Goal: Task Accomplishment & Management: Manage account settings

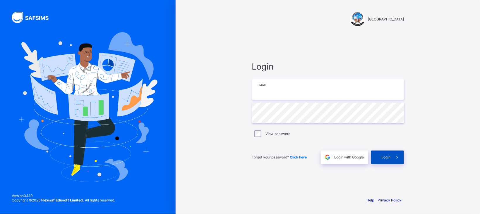
type input "**********"
click at [399, 158] on icon at bounding box center [397, 157] width 6 height 6
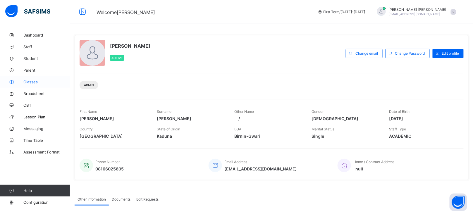
click at [31, 82] on span "Classes" at bounding box center [46, 82] width 47 height 5
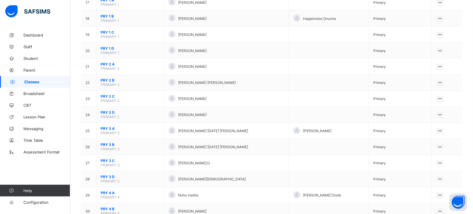
scroll to position [331, 0]
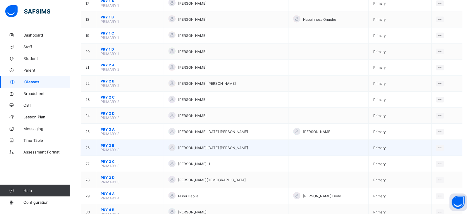
click at [107, 148] on span "PRIMARY 3" at bounding box center [110, 150] width 19 height 4
click at [108, 144] on span "PRY 3 B" at bounding box center [130, 146] width 59 height 4
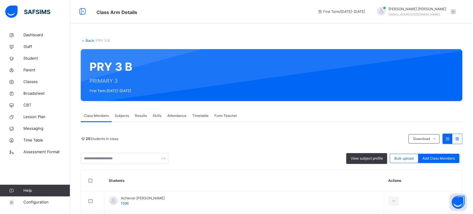
click at [230, 115] on span "Form Teacher" at bounding box center [225, 115] width 23 height 5
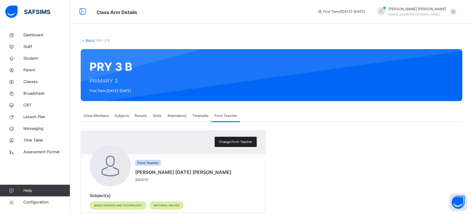
click at [232, 139] on span "Change Form Teacher" at bounding box center [235, 141] width 33 height 5
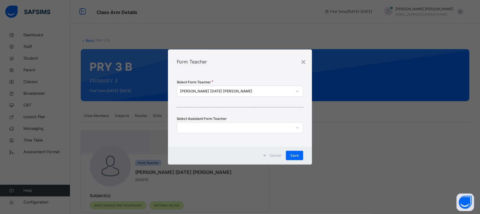
click at [208, 93] on div "[PERSON_NAME] [DATE] [PERSON_NAME]" at bounding box center [236, 91] width 112 height 5
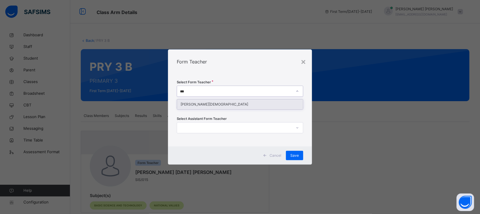
type input "****"
click at [217, 105] on div "[PERSON_NAME][DEMOGRAPHIC_DATA]" at bounding box center [240, 104] width 126 height 10
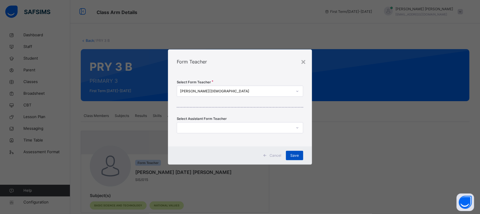
click at [294, 153] on span "Save" at bounding box center [294, 155] width 8 height 5
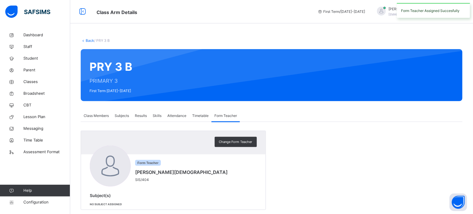
click at [92, 40] on link "Back" at bounding box center [90, 40] width 8 height 4
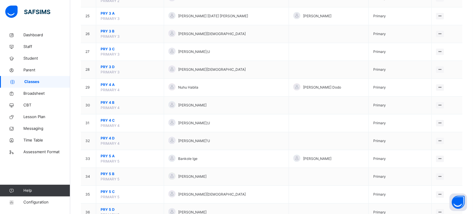
scroll to position [486, 0]
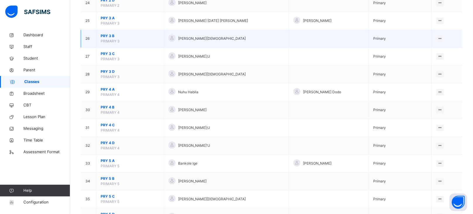
click at [106, 36] on span "PRY 3 B" at bounding box center [130, 35] width 59 height 5
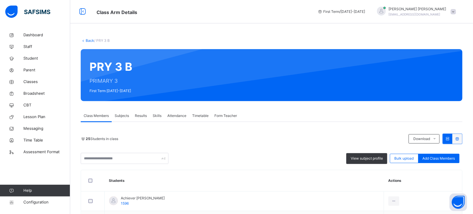
click at [90, 41] on link "Back" at bounding box center [90, 40] width 8 height 4
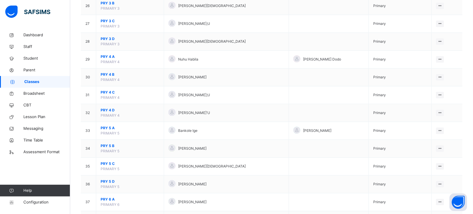
scroll to position [471, 0]
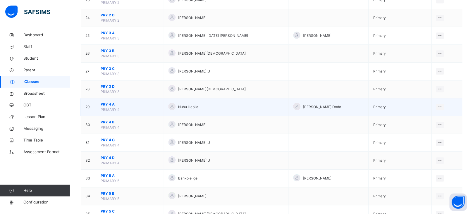
click at [108, 104] on span "PRY 4 A" at bounding box center [130, 104] width 59 height 5
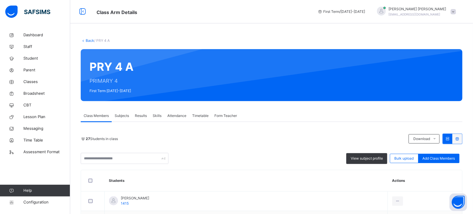
click at [223, 114] on span "Form Teacher" at bounding box center [225, 115] width 23 height 5
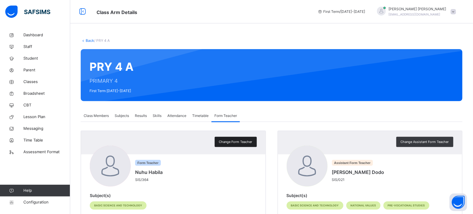
click at [239, 142] on span "Change Form Teacher" at bounding box center [235, 141] width 33 height 5
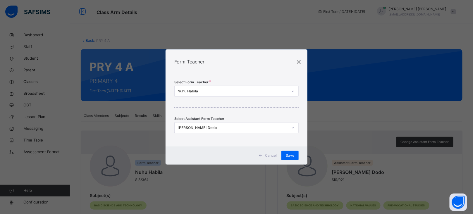
click at [196, 90] on div "Nuhu Habila" at bounding box center [232, 91] width 110 height 5
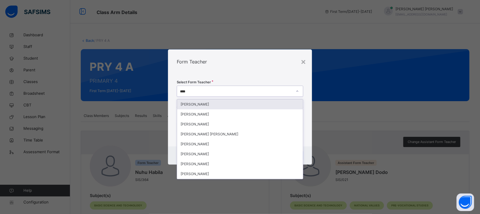
type input "*****"
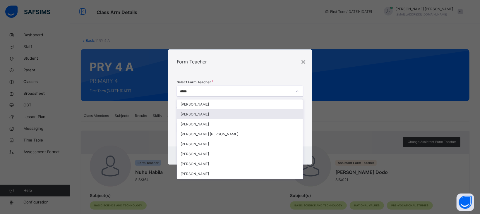
click at [213, 116] on div "[PERSON_NAME]" at bounding box center [240, 114] width 126 height 10
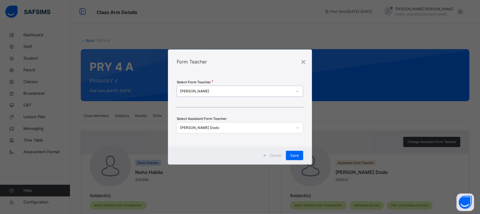
click at [291, 127] on div "[PERSON_NAME] Dodo" at bounding box center [236, 127] width 112 height 5
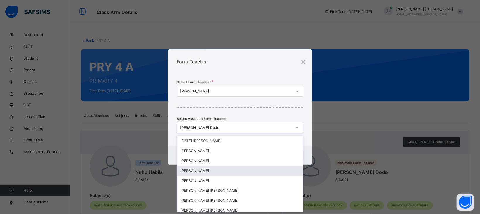
click at [208, 173] on div "[PERSON_NAME]" at bounding box center [240, 171] width 126 height 10
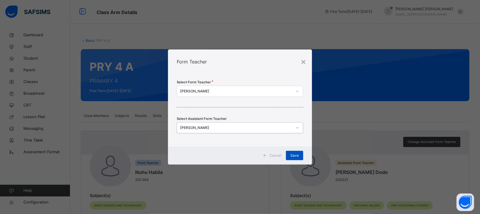
click at [297, 156] on span "Save" at bounding box center [294, 155] width 8 height 5
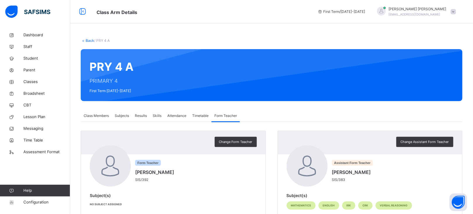
click at [88, 40] on link "Back" at bounding box center [90, 40] width 8 height 4
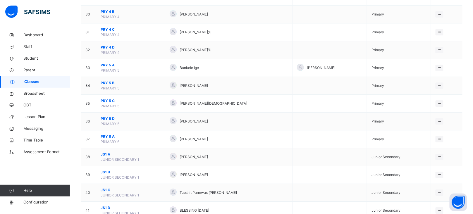
scroll to position [556, 0]
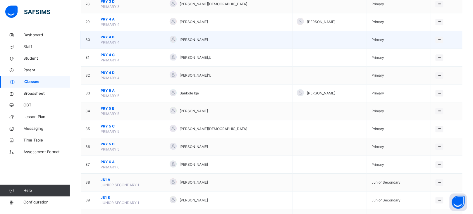
click at [106, 37] on span "PRY 4 B" at bounding box center [131, 37] width 60 height 5
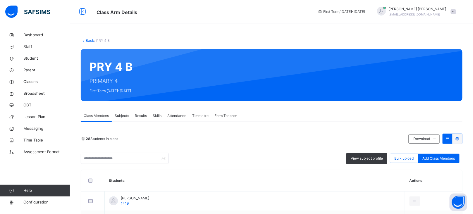
click at [227, 114] on span "Form Teacher" at bounding box center [225, 115] width 23 height 5
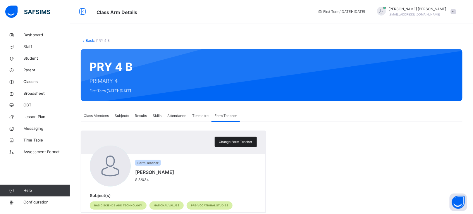
click at [234, 141] on span "Change Form Teacher" at bounding box center [235, 141] width 33 height 5
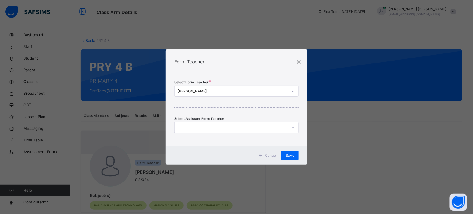
click at [204, 92] on div "[PERSON_NAME]" at bounding box center [232, 91] width 110 height 5
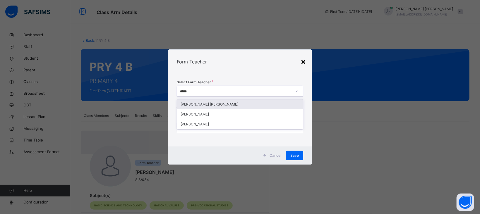
type input "*****"
click at [302, 61] on div "×" at bounding box center [303, 61] width 6 height 12
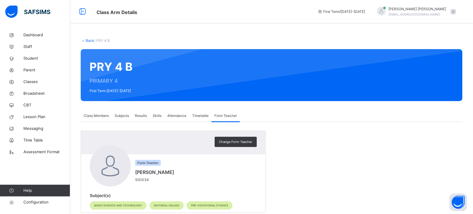
click at [89, 41] on link "Back" at bounding box center [90, 40] width 8 height 4
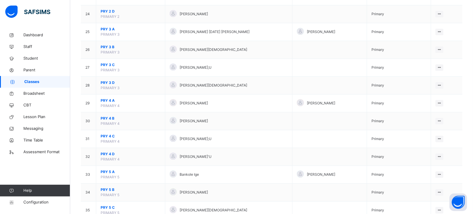
scroll to position [475, 0]
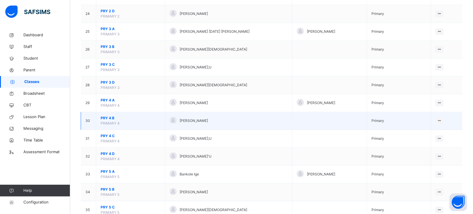
click at [109, 119] on span "PRY 4 B" at bounding box center [131, 117] width 60 height 5
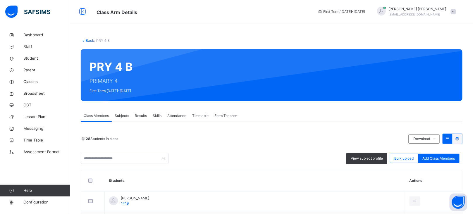
click at [223, 112] on div "Form Teacher" at bounding box center [225, 116] width 28 height 12
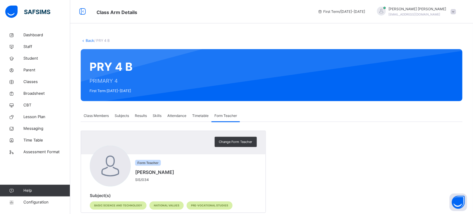
click at [230, 139] on span "Change Form Teacher" at bounding box center [235, 141] width 33 height 5
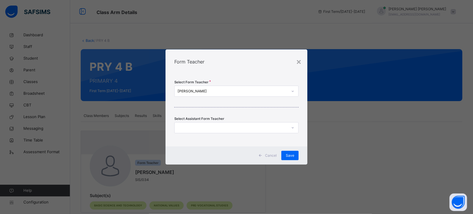
click at [208, 92] on div "[PERSON_NAME]" at bounding box center [232, 91] width 110 height 5
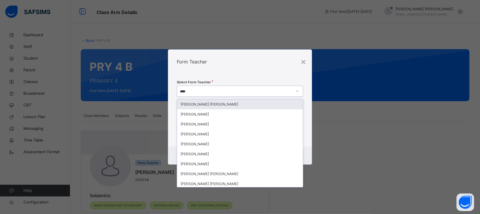
type input "*****"
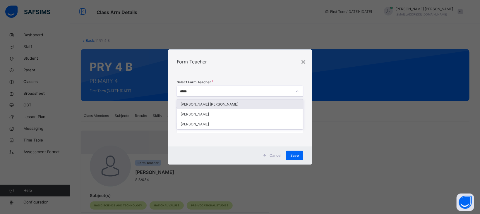
click at [217, 104] on div "[PERSON_NAME] [PERSON_NAME]" at bounding box center [240, 104] width 126 height 10
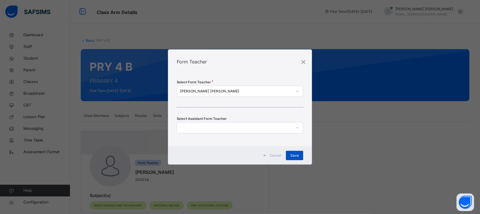
click at [298, 152] on div "Save" at bounding box center [294, 155] width 17 height 9
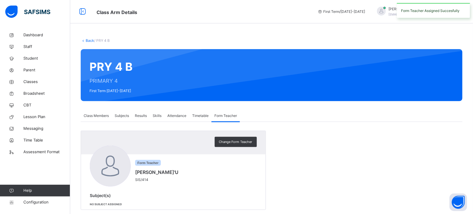
click at [90, 39] on link "Back" at bounding box center [90, 40] width 8 height 4
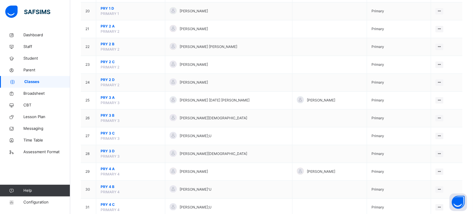
scroll to position [464, 0]
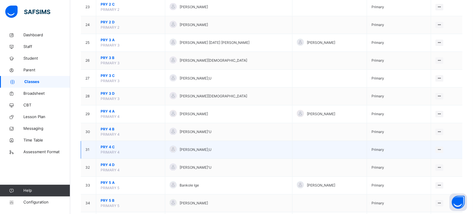
click at [107, 148] on span "PRY 4 C" at bounding box center [131, 146] width 60 height 5
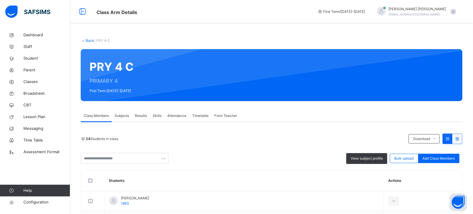
click at [223, 113] on span "Form Teacher" at bounding box center [225, 115] width 23 height 5
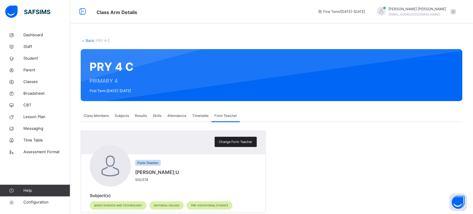
click at [244, 141] on span "Change Form Teacher" at bounding box center [235, 141] width 33 height 5
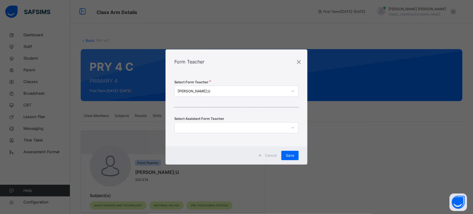
click at [209, 89] on div "[PERSON_NAME];U" at bounding box center [232, 91] width 110 height 5
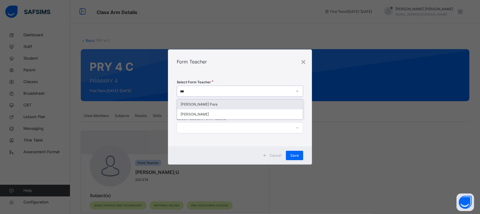
type input "****"
click at [208, 105] on div "[PERSON_NAME]" at bounding box center [240, 104] width 126 height 10
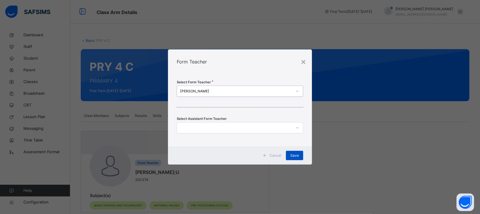
click at [293, 154] on span "Save" at bounding box center [294, 155] width 8 height 5
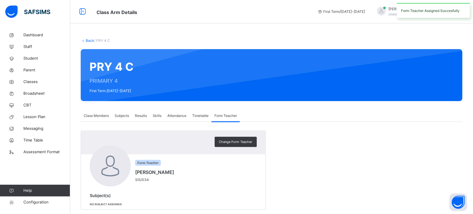
click at [89, 40] on link "Back" at bounding box center [90, 40] width 8 height 4
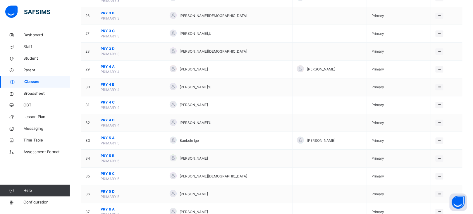
scroll to position [511, 0]
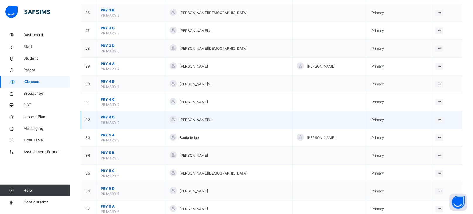
click at [108, 118] on span "PRY 4 D" at bounding box center [131, 117] width 60 height 5
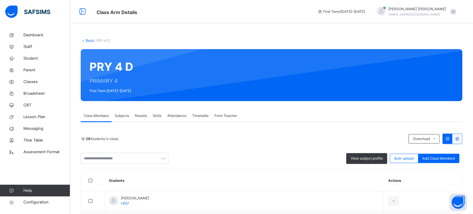
click at [227, 111] on div "Form Teacher" at bounding box center [225, 116] width 28 height 12
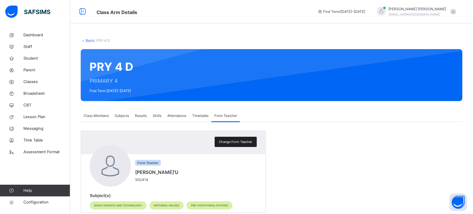
click at [244, 144] on span "Change Form Teacher" at bounding box center [235, 141] width 33 height 5
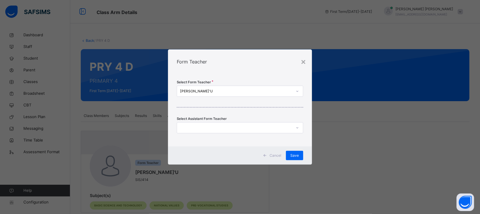
click at [214, 90] on div "[PERSON_NAME]'U" at bounding box center [236, 91] width 112 height 5
type input "*****"
click at [211, 104] on div "[PERSON_NAME]" at bounding box center [240, 104] width 126 height 10
click at [221, 127] on div at bounding box center [234, 127] width 115 height 9
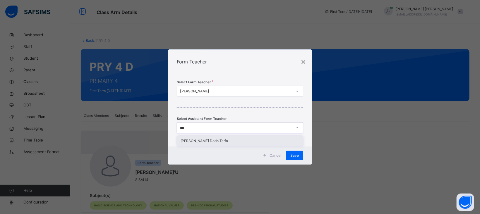
type input "****"
click at [220, 142] on div "[PERSON_NAME] Dodo Tarfa" at bounding box center [240, 141] width 126 height 10
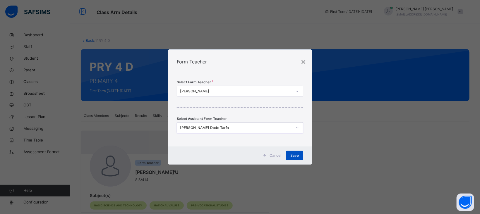
click at [293, 153] on span "Save" at bounding box center [294, 155] width 8 height 5
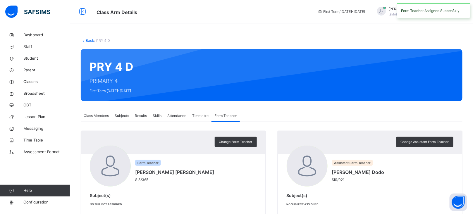
click at [89, 40] on link "Back" at bounding box center [90, 40] width 8 height 4
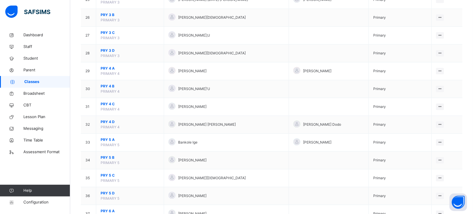
scroll to position [505, 0]
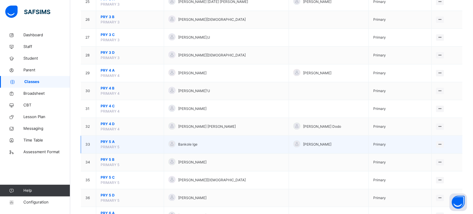
click at [106, 143] on span "PRY 5 A" at bounding box center [130, 141] width 59 height 5
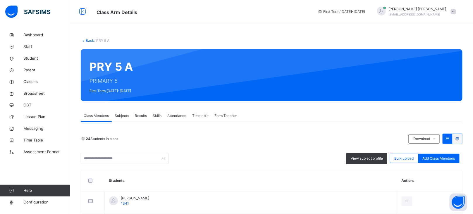
click at [229, 115] on span "Form Teacher" at bounding box center [225, 115] width 23 height 5
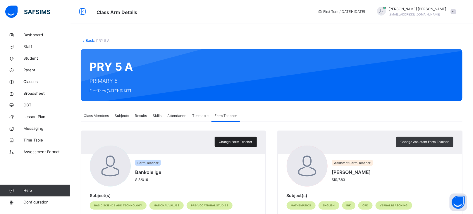
click at [238, 142] on span "Change Form Teacher" at bounding box center [235, 141] width 33 height 5
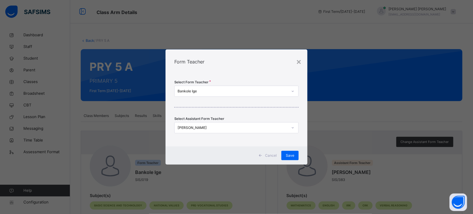
click at [201, 91] on div "Bankole Ige" at bounding box center [232, 91] width 110 height 5
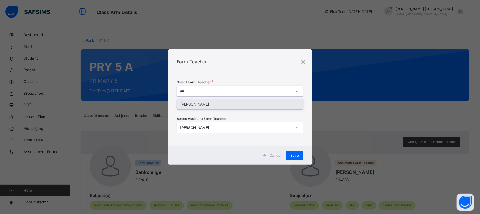
type input "****"
click at [206, 104] on div "[PERSON_NAME]" at bounding box center [240, 104] width 126 height 10
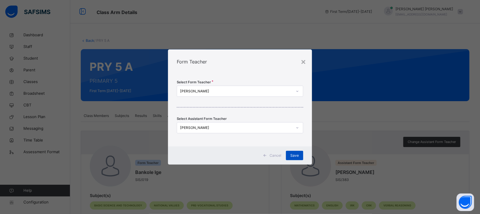
click at [294, 155] on span "Save" at bounding box center [294, 155] width 8 height 5
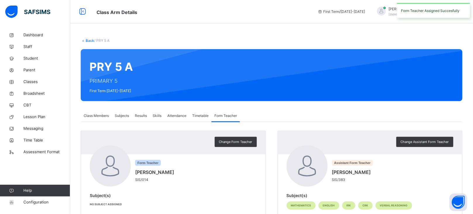
click at [89, 41] on link "Back" at bounding box center [90, 40] width 8 height 4
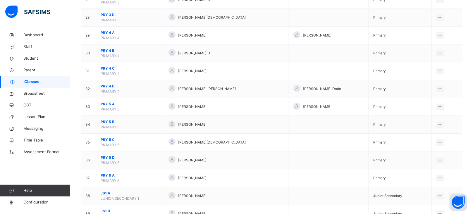
scroll to position [546, 0]
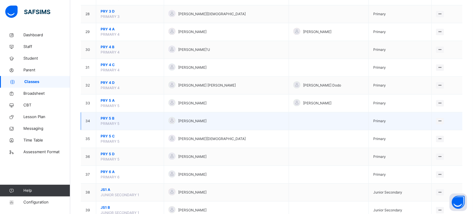
click at [108, 120] on span "PRY 5 B" at bounding box center [130, 118] width 59 height 5
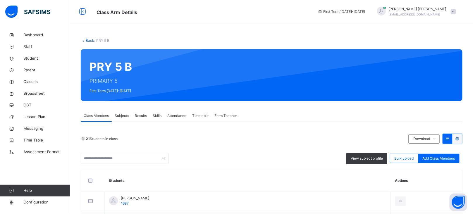
click at [228, 117] on span "Form Teacher" at bounding box center [225, 115] width 23 height 5
click at [0, 0] on span "Change Form Teacher" at bounding box center [0, 0] width 0 height 0
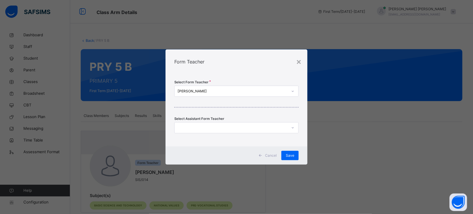
click at [209, 92] on div "[PERSON_NAME]" at bounding box center [232, 91] width 110 height 5
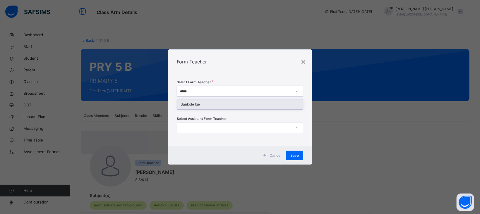
type input "******"
click at [206, 105] on div "Bankole Ige" at bounding box center [240, 104] width 126 height 10
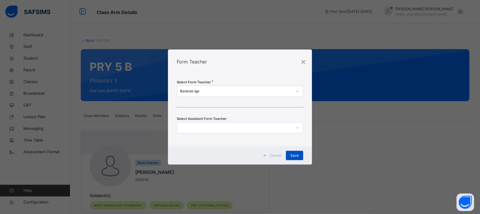
click at [299, 155] on span "Save" at bounding box center [294, 155] width 8 height 5
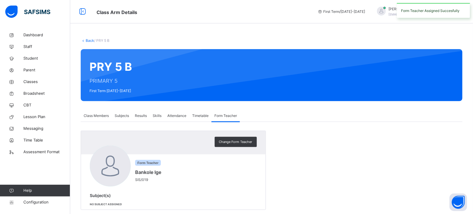
click at [89, 39] on link "Back" at bounding box center [90, 40] width 8 height 4
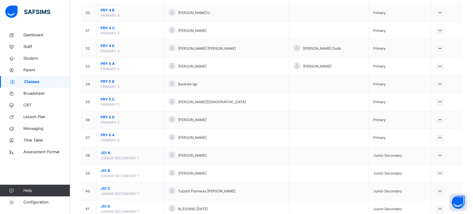
scroll to position [580, 0]
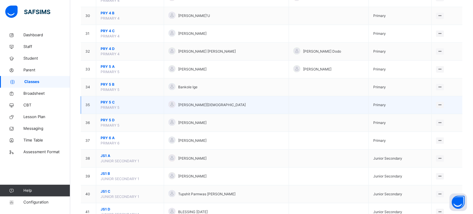
click at [108, 104] on span "PRY 5 C" at bounding box center [130, 102] width 59 height 5
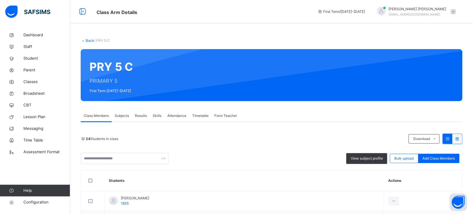
click at [232, 113] on div "Form Teacher" at bounding box center [225, 116] width 28 height 12
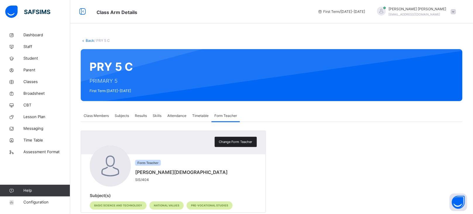
click at [237, 144] on span "Change Form Teacher" at bounding box center [235, 141] width 33 height 5
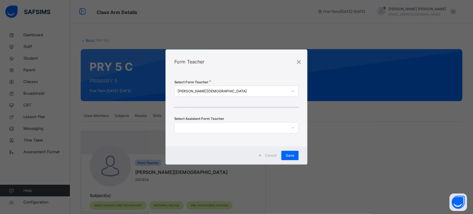
click at [200, 92] on div "[PERSON_NAME][DEMOGRAPHIC_DATA]" at bounding box center [232, 91] width 110 height 5
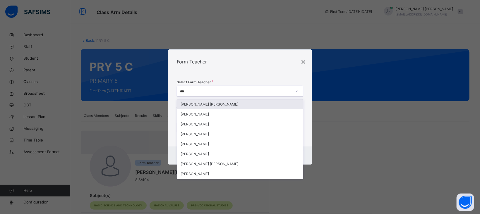
type input "****"
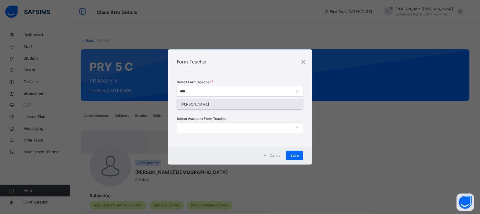
click at [202, 104] on div "[PERSON_NAME]" at bounding box center [240, 104] width 126 height 10
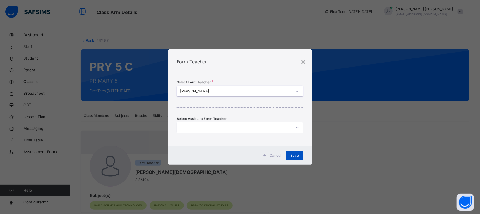
click at [296, 155] on span "Save" at bounding box center [294, 155] width 8 height 5
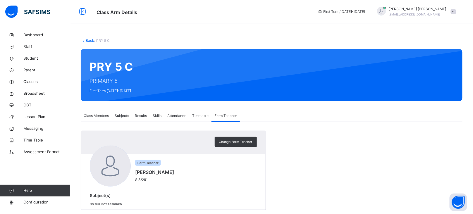
click at [87, 39] on link "Back" at bounding box center [90, 40] width 8 height 4
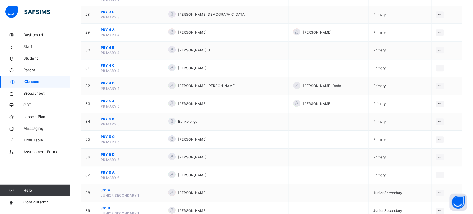
scroll to position [549, 0]
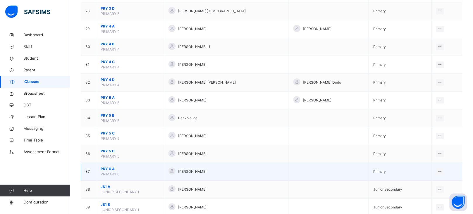
click at [109, 171] on span "PRY 6 A" at bounding box center [130, 168] width 59 height 5
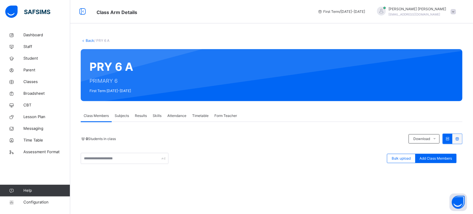
click at [225, 116] on span "Form Teacher" at bounding box center [225, 115] width 23 height 5
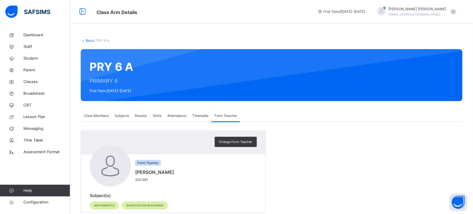
scroll to position [13, 0]
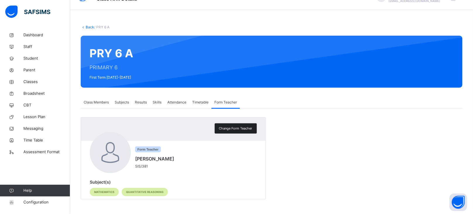
click at [231, 132] on div "Change Form Teacher" at bounding box center [236, 128] width 42 height 10
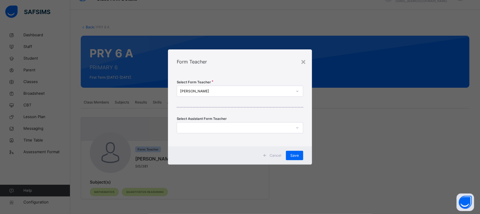
click at [219, 91] on div "[PERSON_NAME]" at bounding box center [236, 91] width 112 height 5
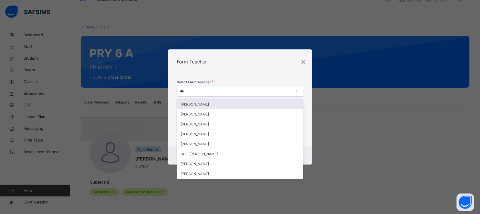
type input "****"
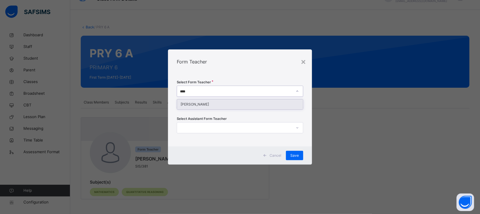
click at [213, 108] on div "[PERSON_NAME]" at bounding box center [240, 104] width 126 height 10
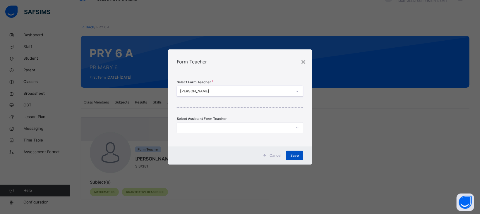
click at [294, 158] on span "Save" at bounding box center [294, 155] width 8 height 5
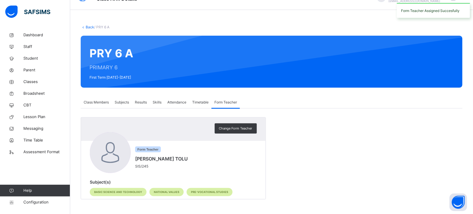
click at [89, 103] on span "Class Members" at bounding box center [96, 102] width 25 height 5
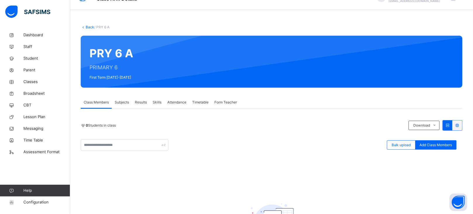
click at [90, 25] on link "Back" at bounding box center [90, 27] width 8 height 4
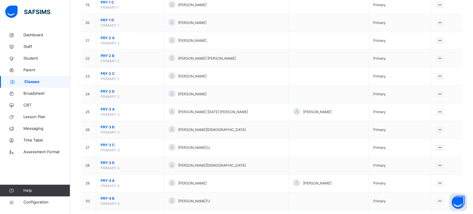
scroll to position [396, 0]
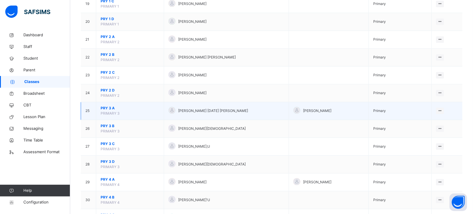
click at [107, 110] on span "PRY 3 A" at bounding box center [130, 108] width 59 height 5
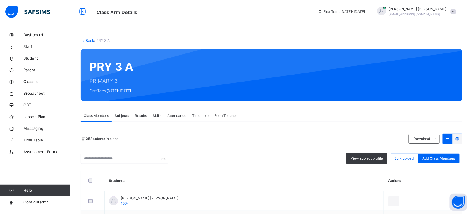
click at [124, 115] on span "Subjects" at bounding box center [122, 115] width 14 height 5
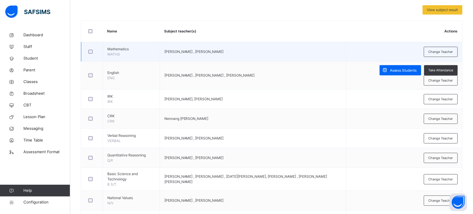
scroll to position [126, 0]
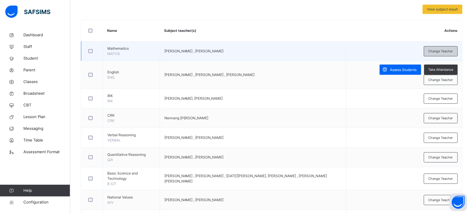
click at [441, 52] on span "Change Teacher" at bounding box center [440, 51] width 25 height 5
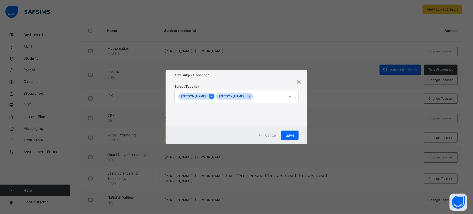
click at [210, 95] on icon at bounding box center [211, 96] width 3 height 4
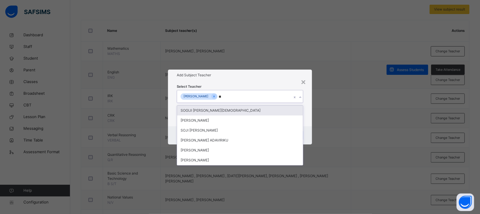
type input "****"
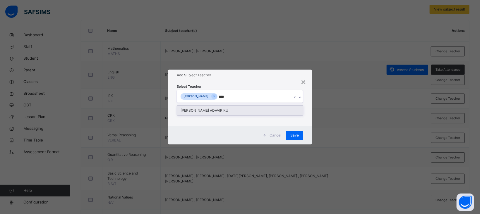
click at [212, 110] on div "[PERSON_NAME] ADAVIRIKU" at bounding box center [240, 111] width 126 height 10
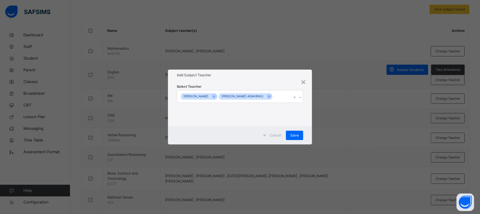
click at [248, 82] on div "Select Teacher [PERSON_NAME] [PERSON_NAME] ADAVIRIKU" at bounding box center [240, 104] width 144 height 46
click at [299, 136] on span "Save" at bounding box center [294, 135] width 8 height 5
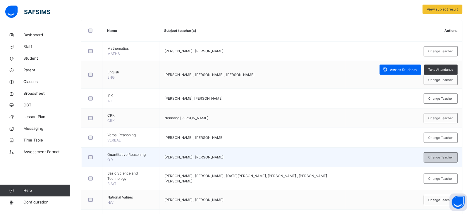
click at [450, 158] on span "Change Teacher" at bounding box center [440, 157] width 25 height 5
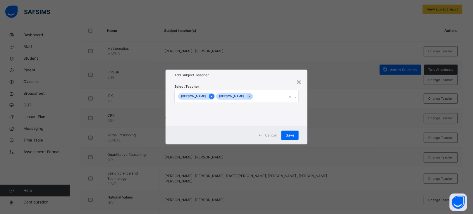
click at [210, 98] on icon at bounding box center [211, 96] width 3 height 4
click at [245, 98] on div "[PERSON_NAME]" at bounding box center [234, 96] width 115 height 12
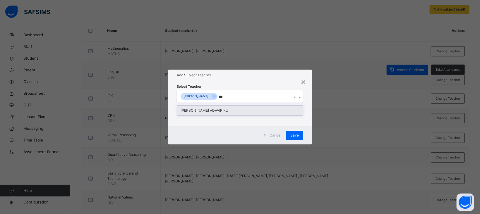
type input "****"
click at [224, 111] on div "[PERSON_NAME] ADAVIRIKU" at bounding box center [240, 111] width 126 height 10
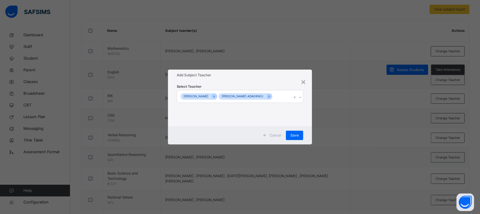
click at [259, 79] on div "Add Subject Teacher" at bounding box center [240, 75] width 144 height 11
click at [298, 137] on span "Save" at bounding box center [294, 135] width 8 height 5
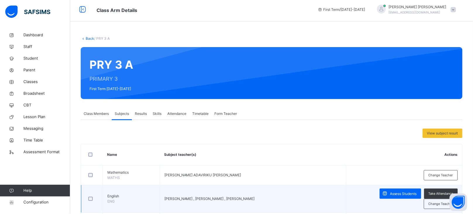
scroll to position [0, 0]
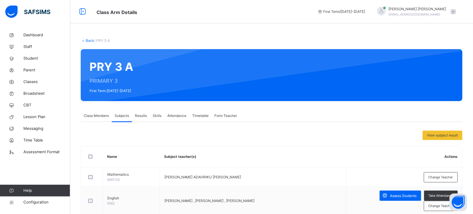
click at [90, 42] on link "Back" at bounding box center [90, 40] width 8 height 4
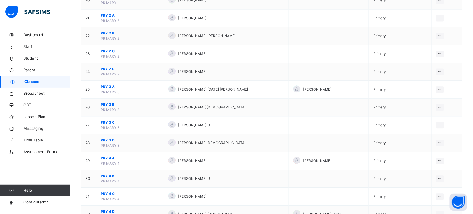
scroll to position [416, 0]
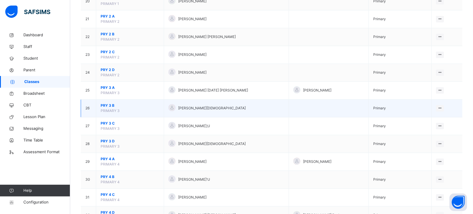
click at [110, 106] on span "PRY 3 B" at bounding box center [130, 105] width 59 height 5
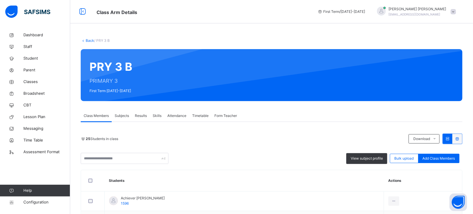
click at [123, 114] on span "Subjects" at bounding box center [122, 115] width 14 height 5
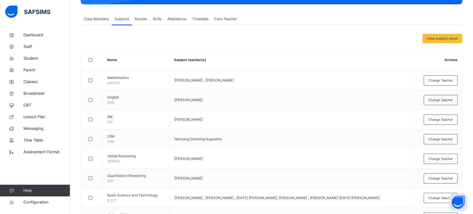
scroll to position [99, 0]
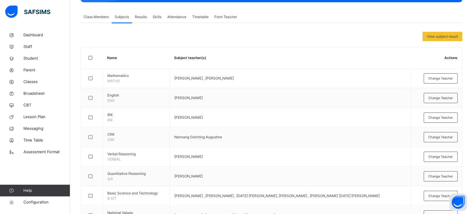
click at [439, 77] on span "Change Teacher" at bounding box center [440, 78] width 25 height 5
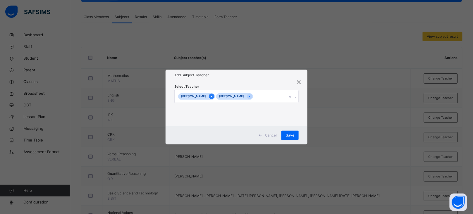
click at [210, 97] on icon at bounding box center [211, 96] width 3 height 4
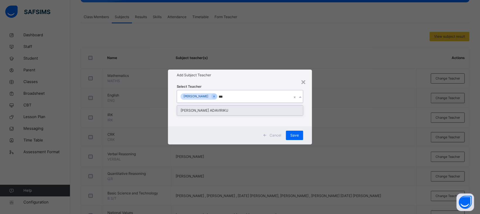
type input "****"
click at [226, 115] on div "[PERSON_NAME] ADAVIRIKU" at bounding box center [240, 111] width 126 height 10
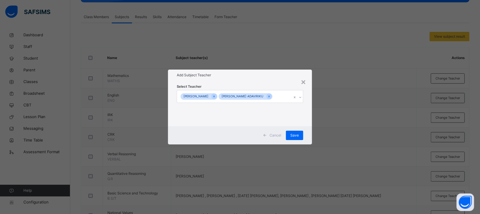
click at [259, 81] on div "Select Teacher [PERSON_NAME] [PERSON_NAME] ADAVIRIKU" at bounding box center [240, 104] width 144 height 46
click at [297, 132] on div "Save" at bounding box center [294, 135] width 17 height 9
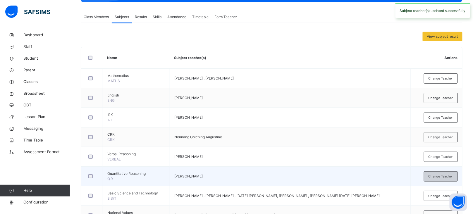
click at [445, 177] on span "Change Teacher" at bounding box center [440, 176] width 25 height 5
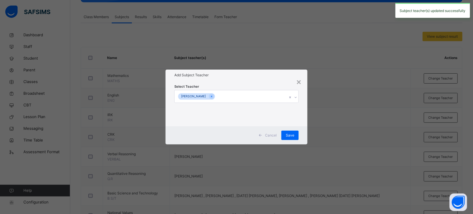
click at [230, 98] on div "[PERSON_NAME]" at bounding box center [231, 96] width 113 height 12
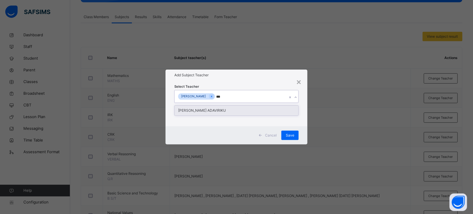
type input "****"
click at [216, 107] on div "[PERSON_NAME] ADAVIRIKU" at bounding box center [237, 111] width 124 height 10
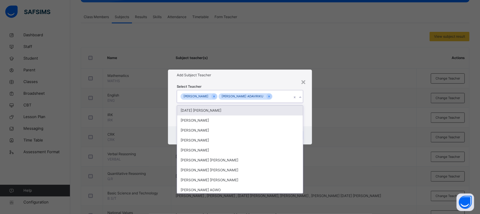
click at [246, 79] on div "Add Subject Teacher" at bounding box center [240, 75] width 144 height 11
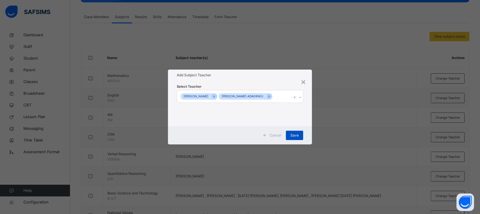
click at [294, 136] on span "Save" at bounding box center [294, 135] width 8 height 5
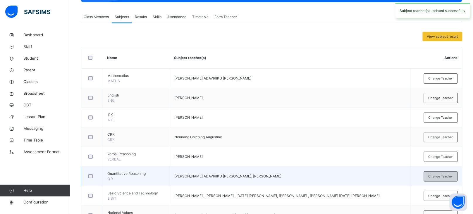
click at [450, 174] on span "Change Teacher" at bounding box center [440, 176] width 25 height 5
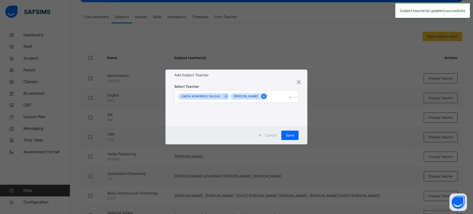
click at [262, 96] on icon at bounding box center [263, 96] width 3 height 4
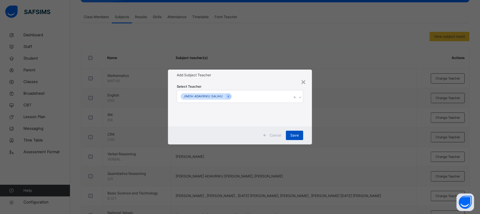
click at [294, 135] on span "Save" at bounding box center [294, 135] width 8 height 5
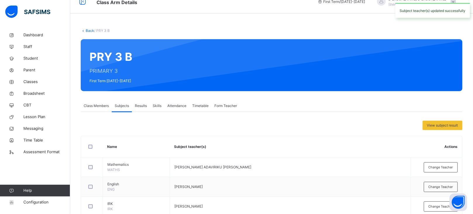
scroll to position [0, 0]
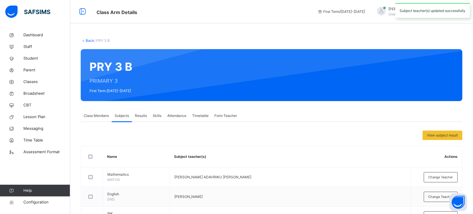
click at [89, 40] on link "Back" at bounding box center [90, 40] width 8 height 4
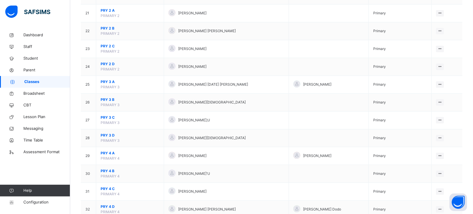
scroll to position [424, 0]
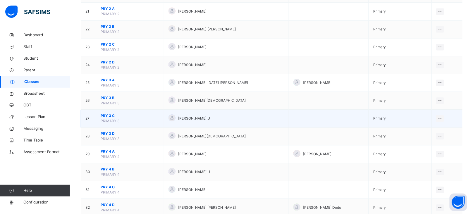
click at [103, 118] on span "PRY 3 C" at bounding box center [130, 115] width 59 height 5
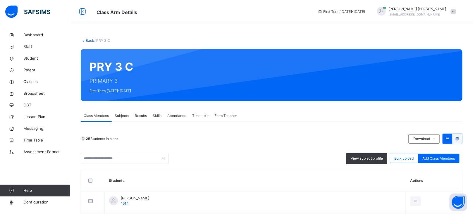
click at [123, 114] on span "Subjects" at bounding box center [122, 115] width 14 height 5
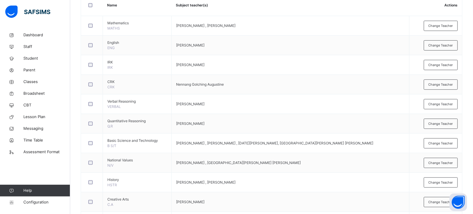
scroll to position [154, 0]
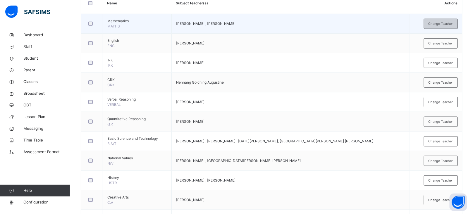
click at [447, 25] on span "Change Teacher" at bounding box center [440, 23] width 25 height 5
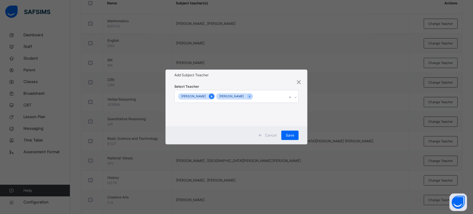
click at [210, 97] on icon at bounding box center [211, 96] width 3 height 4
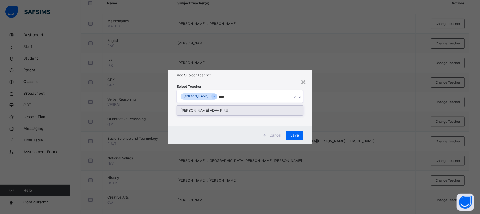
type input "*****"
click at [225, 111] on div "[PERSON_NAME] ADAVIRIKU" at bounding box center [240, 111] width 126 height 10
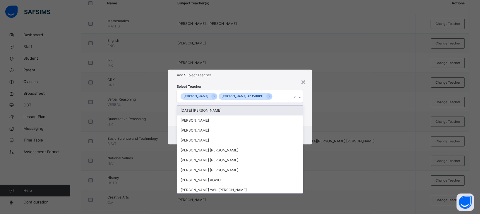
click at [258, 84] on div "Select Teacher option [PERSON_NAME], selected. option [DATE] [PERSON_NAME] focu…" at bounding box center [240, 104] width 126 height 40
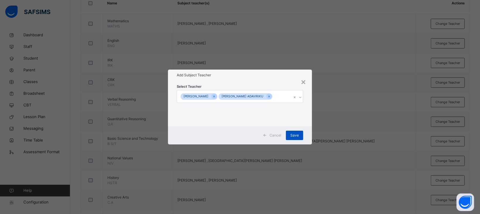
click at [297, 135] on span "Save" at bounding box center [294, 135] width 8 height 5
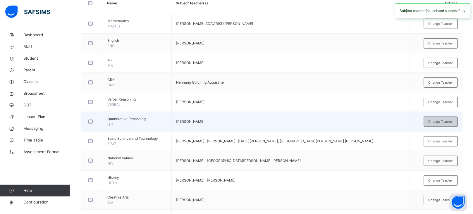
click at [446, 121] on span "Change Teacher" at bounding box center [440, 121] width 25 height 5
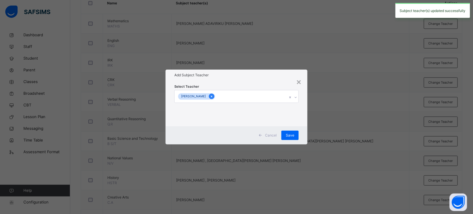
click at [211, 96] on icon at bounding box center [211, 97] width 1 height 2
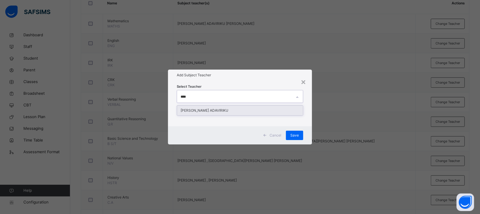
type input "*****"
click at [213, 112] on div "[PERSON_NAME] ADAVIRIKU" at bounding box center [240, 111] width 126 height 10
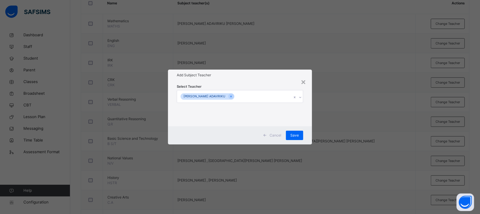
click at [250, 81] on div "Select Teacher [PERSON_NAME] ADAVIRIKU" at bounding box center [240, 104] width 144 height 46
click at [300, 136] on div "Save" at bounding box center [294, 135] width 17 height 9
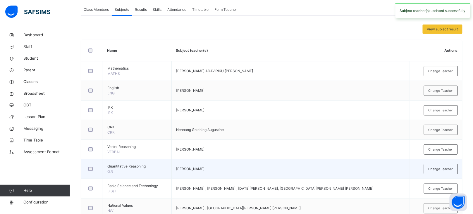
scroll to position [106, 0]
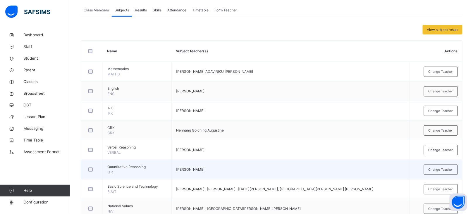
click at [127, 166] on span "Quantitative Reasoning" at bounding box center [137, 166] width 60 height 5
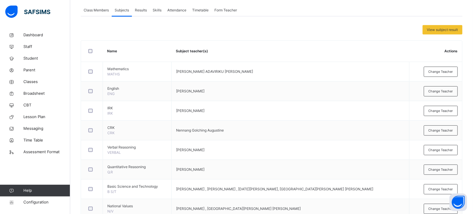
click at [139, 12] on span "Results" at bounding box center [141, 10] width 12 height 5
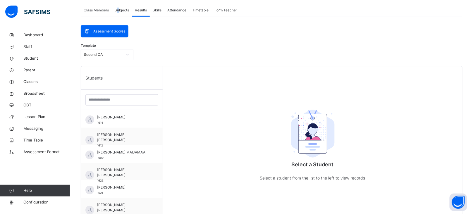
click at [118, 9] on span "Subjects" at bounding box center [122, 10] width 14 height 5
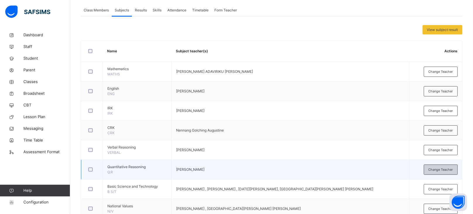
click at [442, 172] on span "Change Teacher" at bounding box center [440, 169] width 25 height 5
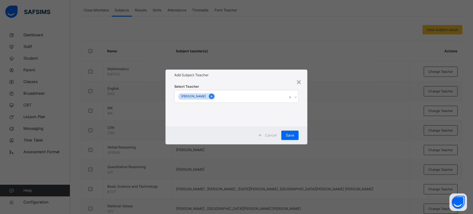
click at [210, 97] on icon at bounding box center [211, 96] width 3 height 4
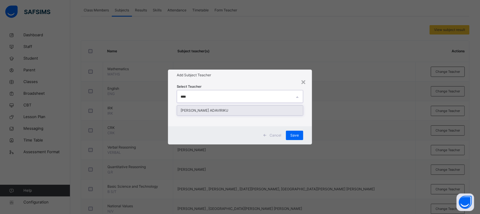
type input "*****"
click at [205, 110] on div "[PERSON_NAME] ADAVIRIKU" at bounding box center [240, 111] width 126 height 10
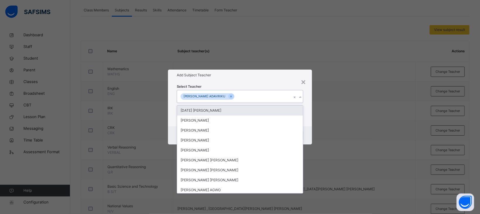
click at [283, 72] on div "Add Subject Teacher" at bounding box center [240, 75] width 144 height 11
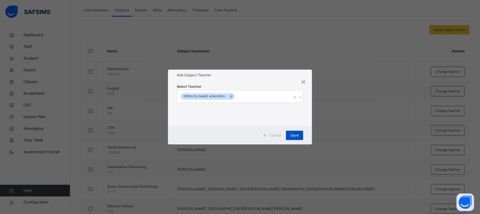
click at [298, 135] on span "Save" at bounding box center [294, 135] width 8 height 5
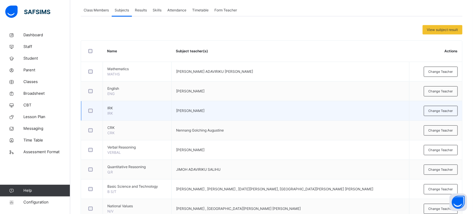
scroll to position [0, 0]
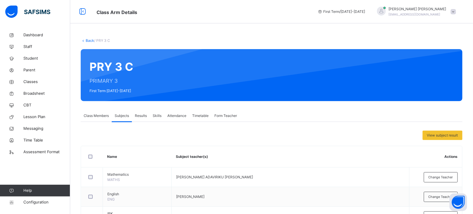
click at [87, 39] on link "Back" at bounding box center [90, 40] width 8 height 4
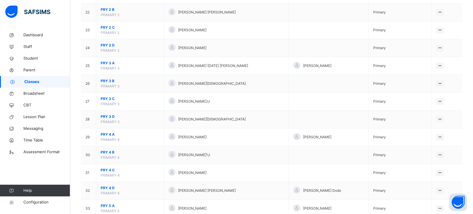
scroll to position [447, 0]
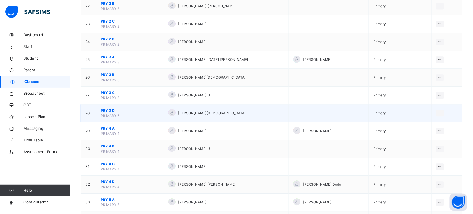
click at [106, 110] on span "PRY 3 D" at bounding box center [130, 110] width 59 height 5
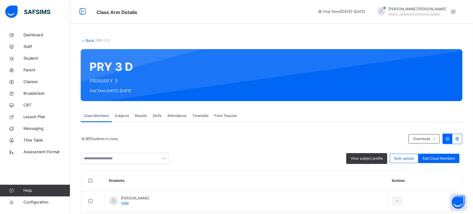
click at [122, 114] on span "Subjects" at bounding box center [122, 115] width 14 height 5
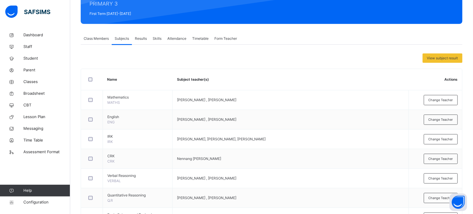
scroll to position [75, 0]
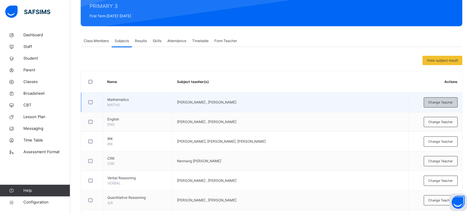
click at [442, 104] on span "Change Teacher" at bounding box center [440, 102] width 25 height 5
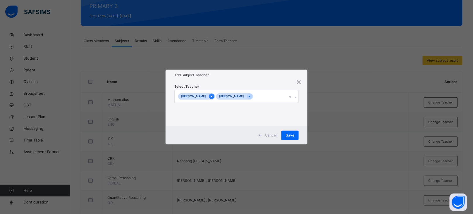
click at [211, 96] on icon at bounding box center [211, 97] width 1 height 2
click at [244, 95] on div "[PERSON_NAME]" at bounding box center [234, 96] width 115 height 12
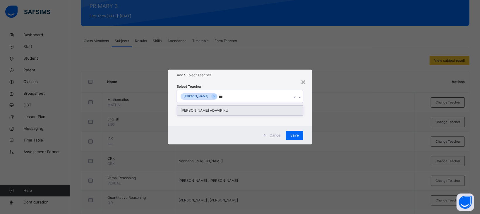
type input "****"
click at [216, 111] on div "[PERSON_NAME] ADAVIRIKU" at bounding box center [240, 111] width 126 height 10
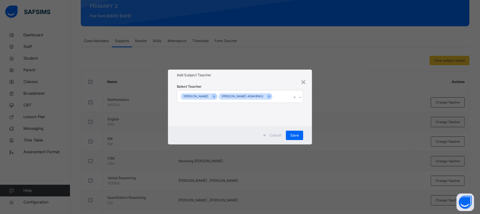
click at [268, 84] on div "Select Teacher [PERSON_NAME] [PERSON_NAME] ADAVIRIKU" at bounding box center [240, 104] width 126 height 40
click at [296, 133] on span "Save" at bounding box center [294, 135] width 8 height 5
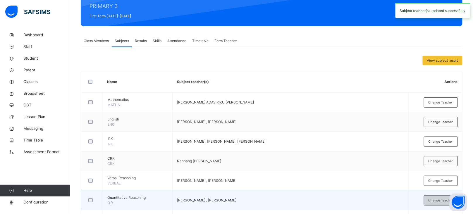
click at [432, 200] on div "Change Teacher" at bounding box center [441, 200] width 34 height 10
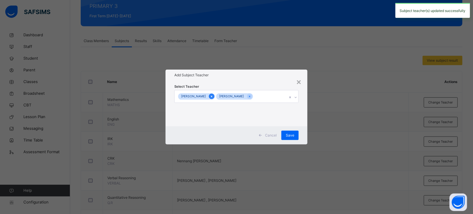
click at [210, 98] on icon at bounding box center [211, 96] width 3 height 4
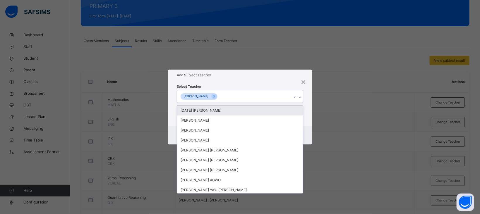
click at [232, 97] on div "[PERSON_NAME]" at bounding box center [234, 96] width 115 height 12
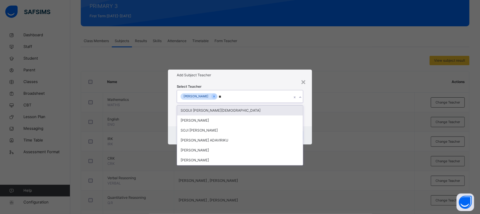
type input "***"
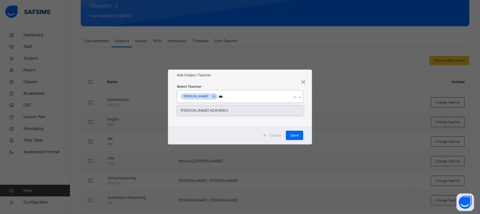
click at [213, 113] on div "[PERSON_NAME] ADAVIRIKU" at bounding box center [240, 111] width 126 height 10
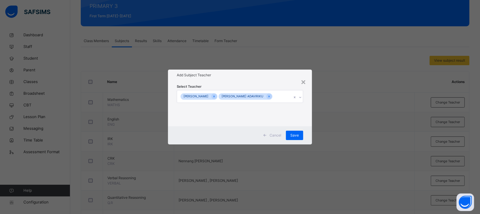
click at [255, 79] on div "Add Subject Teacher" at bounding box center [240, 75] width 144 height 11
click at [296, 135] on span "Save" at bounding box center [294, 135] width 8 height 5
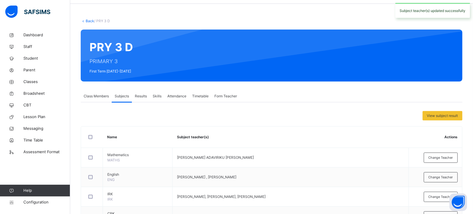
scroll to position [0, 0]
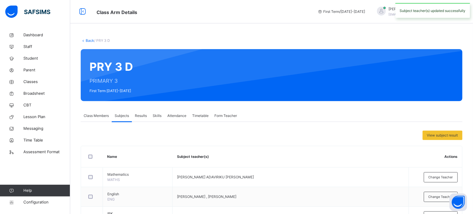
click at [89, 39] on link "Back" at bounding box center [90, 40] width 8 height 4
